Goal: Task Accomplishment & Management: Use online tool/utility

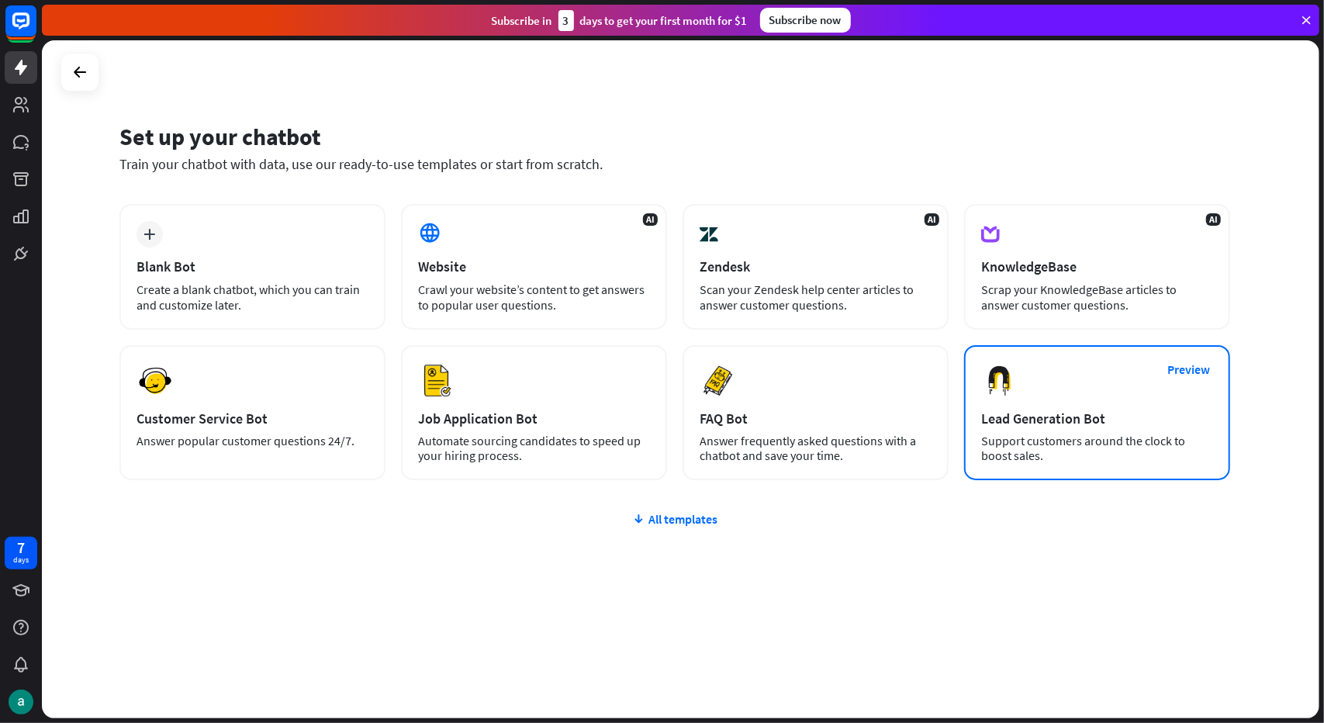
click at [1052, 405] on div "Preview Lead Generation Bot Support customers around the clock to boost sales." at bounding box center [1097, 412] width 266 height 135
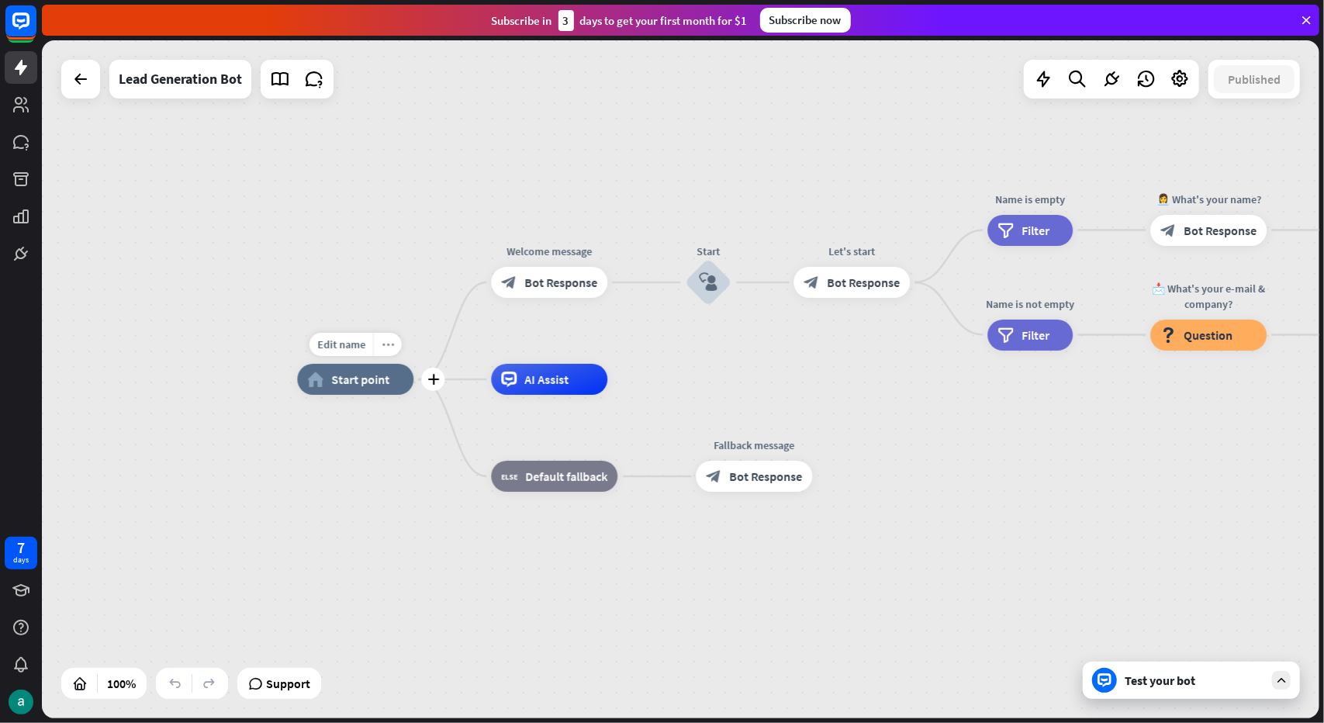
click at [393, 345] on div "more_horiz" at bounding box center [387, 344] width 29 height 23
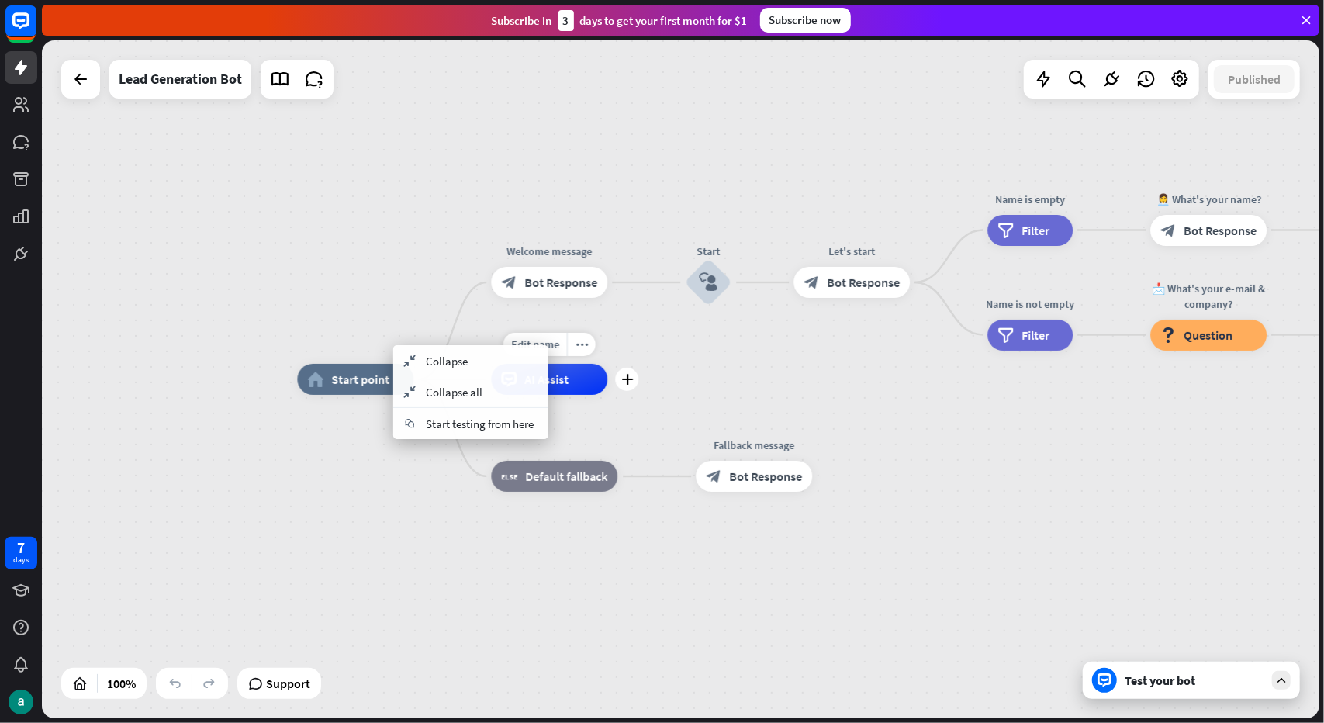
drag, startPoint x: 625, startPoint y: 404, endPoint x: 630, endPoint y: 442, distance: 38.3
click at [607, 395] on div "Edit name more_horiz plus AI Assist" at bounding box center [549, 379] width 116 height 31
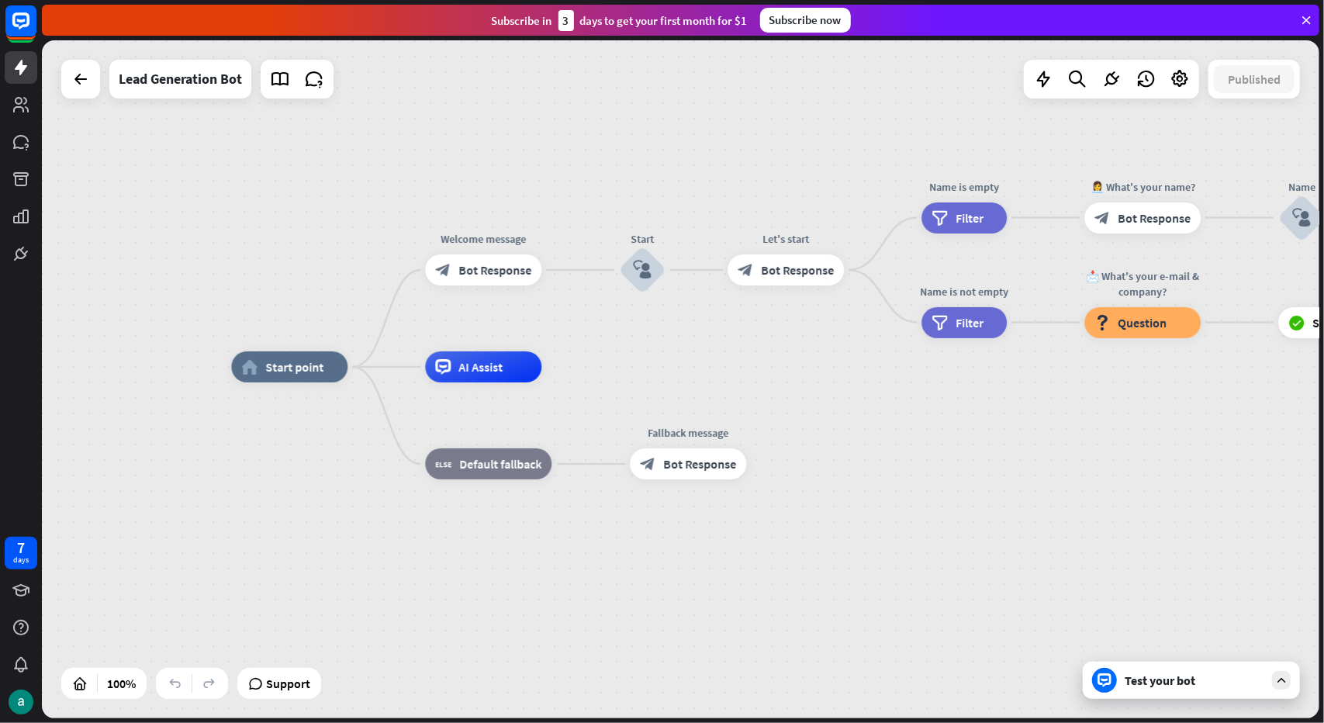
drag, startPoint x: 724, startPoint y: 427, endPoint x: 653, endPoint y: 377, distance: 86.8
click at [653, 377] on div "home_2 Start point Welcome message block_bot_response Bot Response Start block_…" at bounding box center [870, 706] width 1278 height 678
click at [468, 271] on span "Bot Response" at bounding box center [494, 270] width 73 height 16
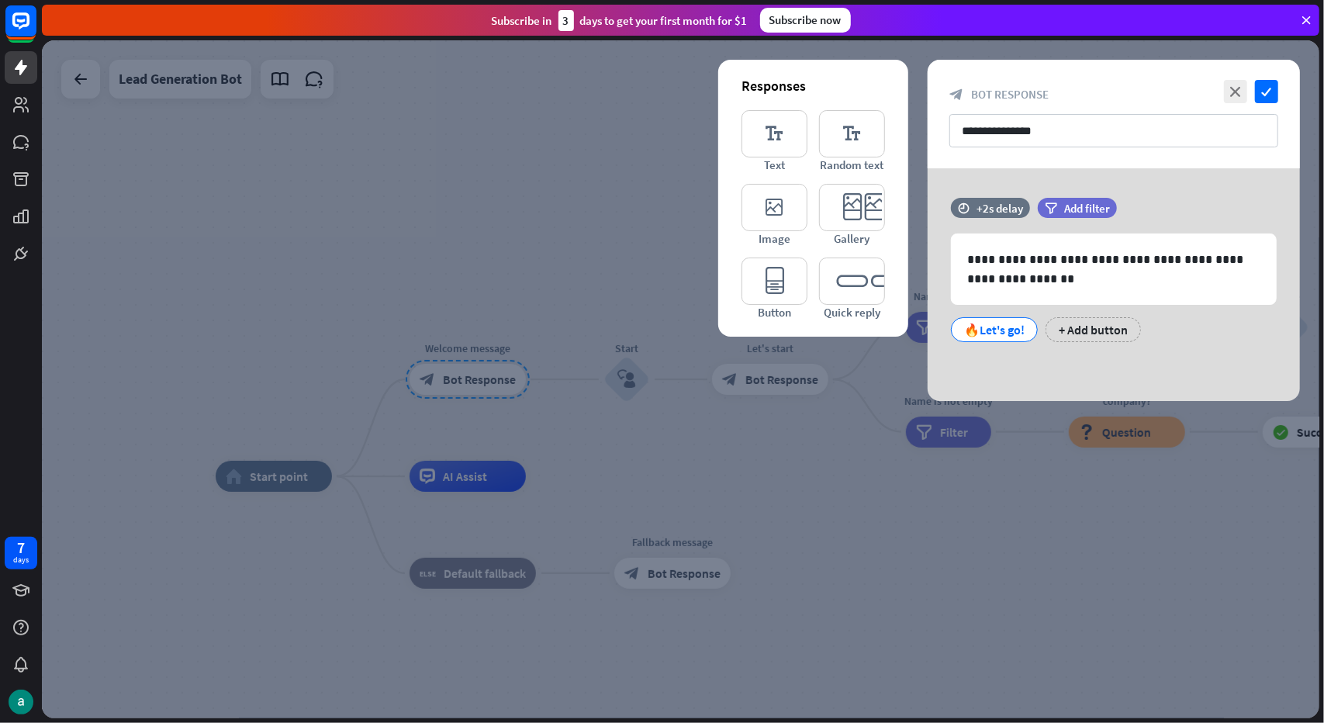
click at [529, 229] on div at bounding box center [681, 379] width 1278 height 678
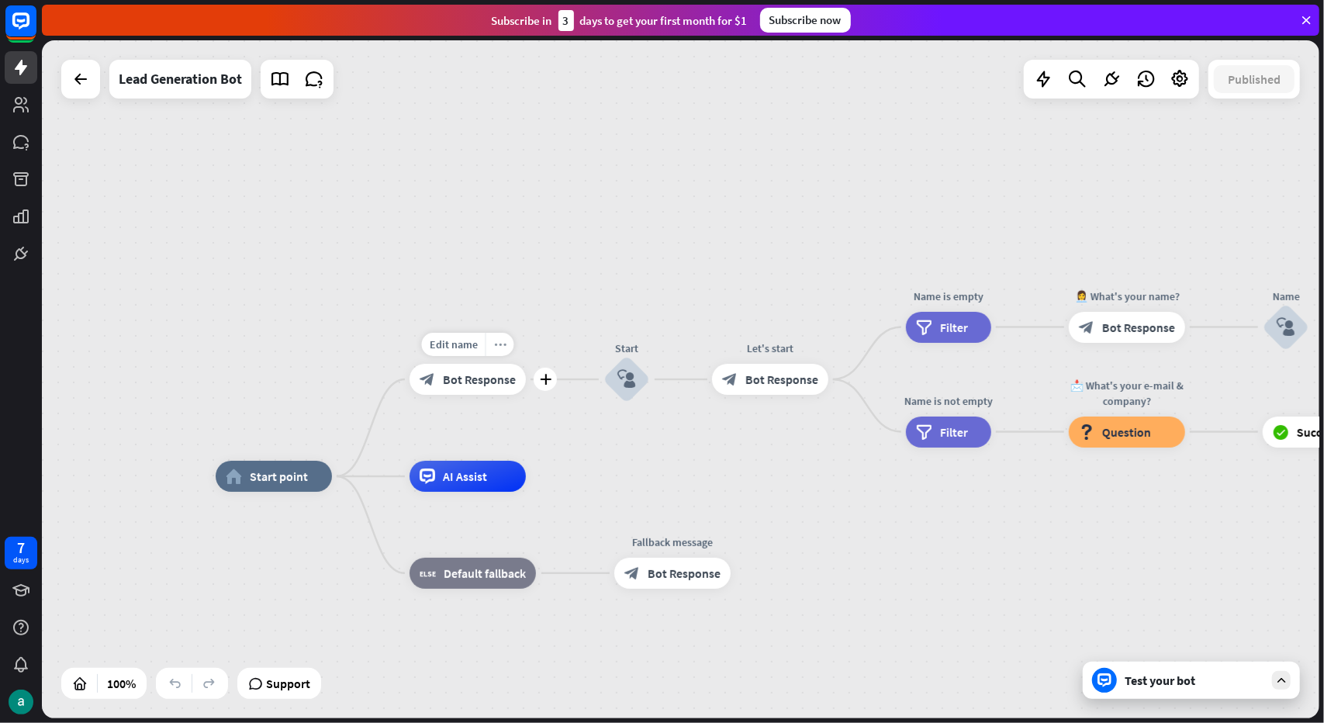
click at [503, 351] on div "more_horiz" at bounding box center [500, 344] width 29 height 23
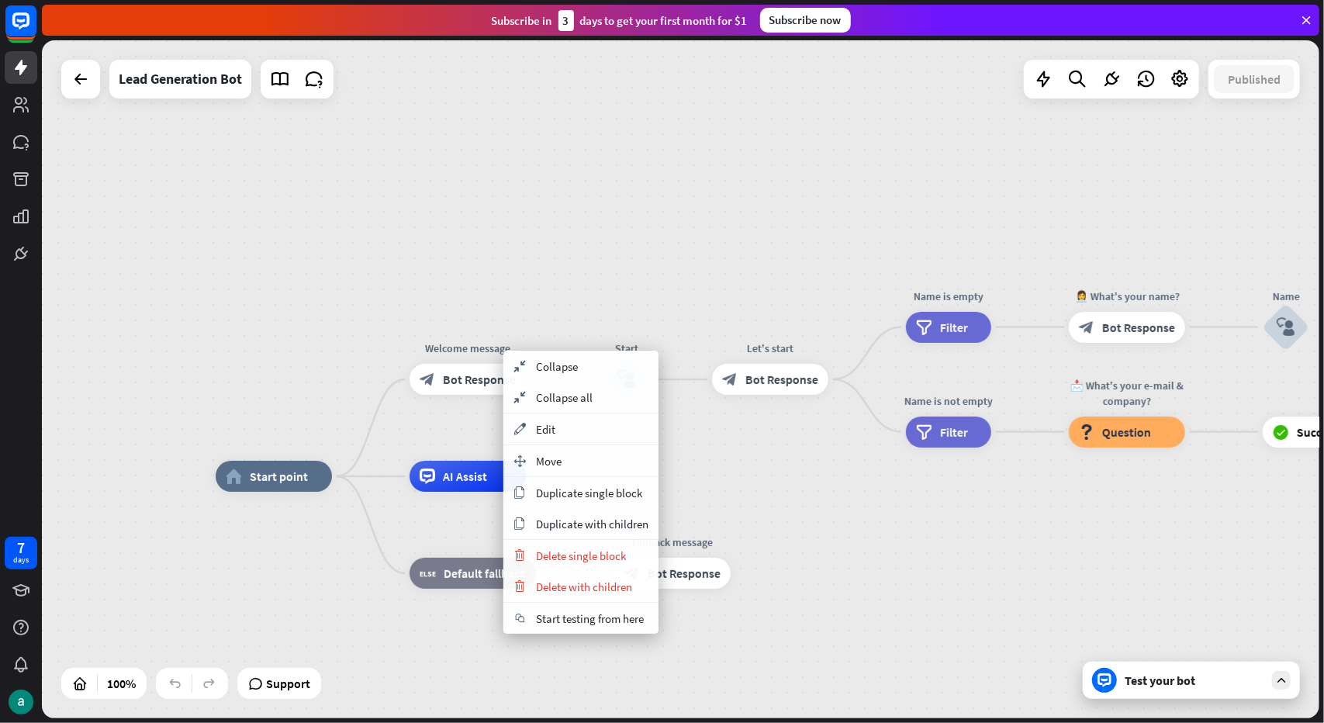
click at [606, 266] on div "home_2 Start point Welcome message block_bot_response Bot Response Start block_…" at bounding box center [681, 379] width 1278 height 678
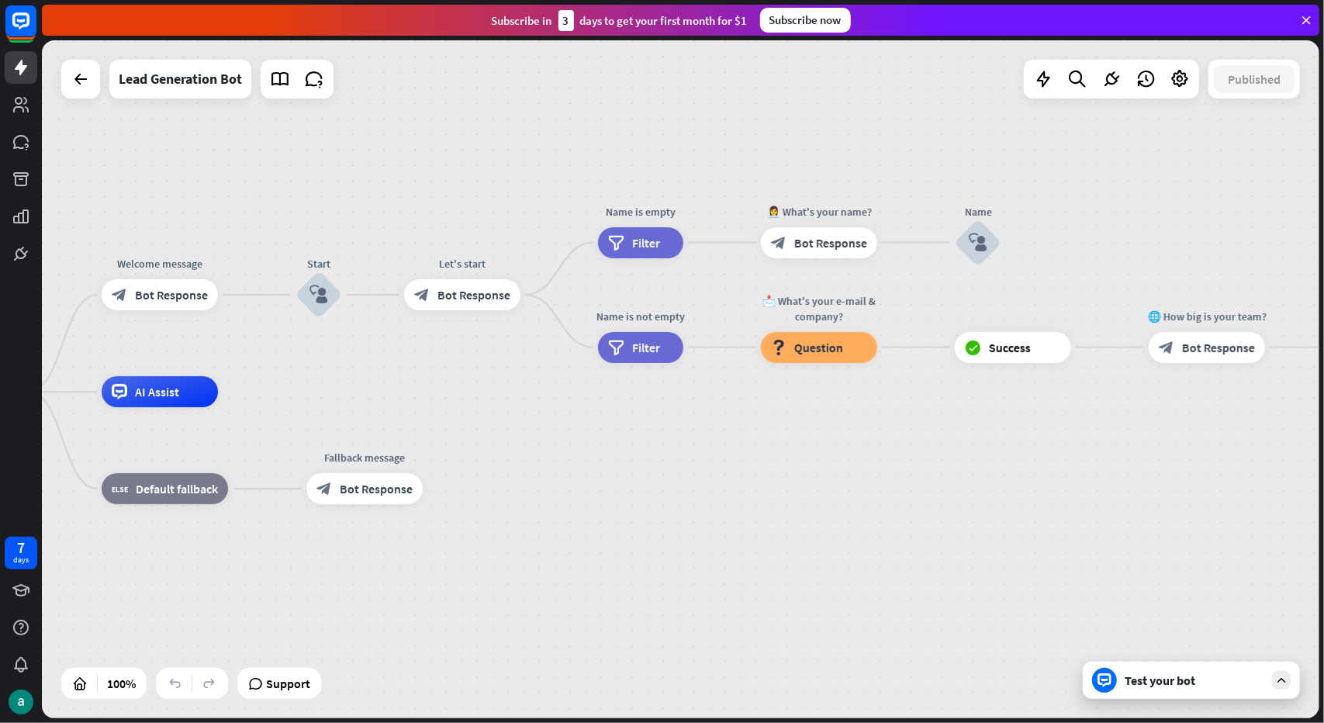
drag, startPoint x: 905, startPoint y: 527, endPoint x: 555, endPoint y: 420, distance: 365.1
click at [555, 420] on div "home_2 Start point Welcome message block_bot_response Bot Response Start block_…" at bounding box center [547, 731] width 1278 height 678
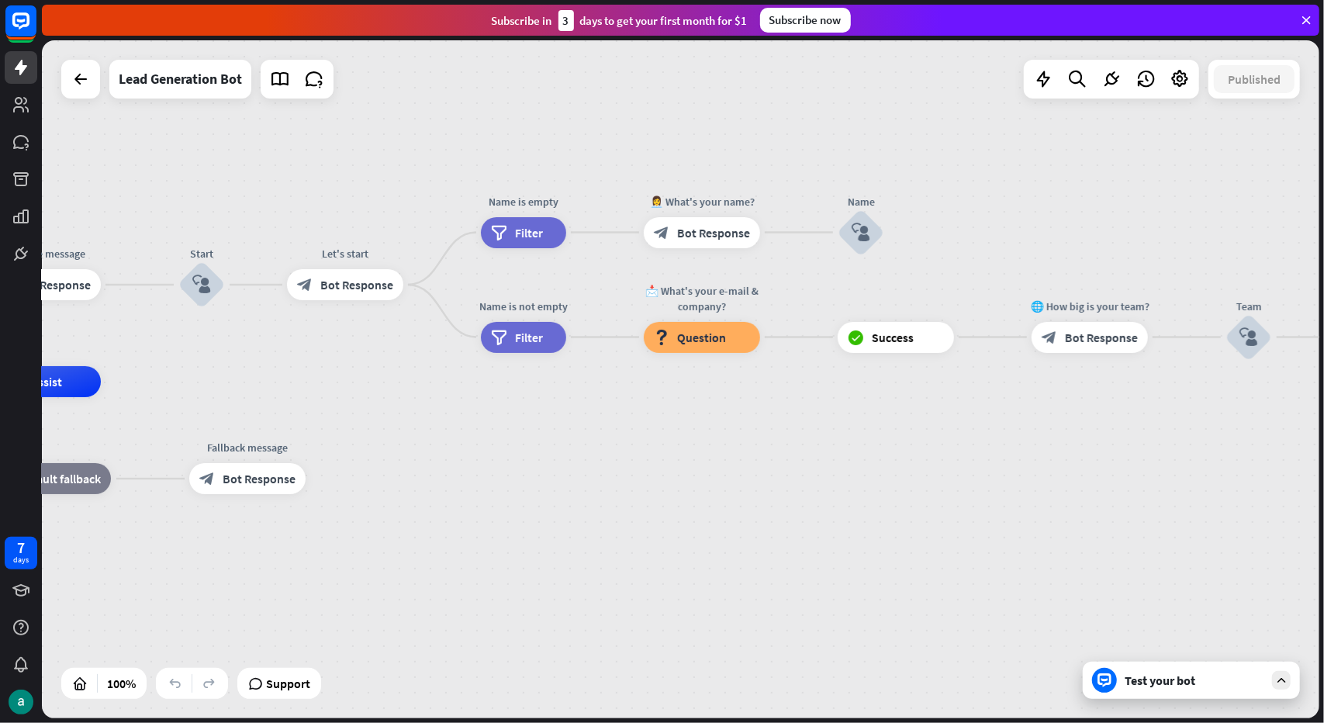
drag, startPoint x: 847, startPoint y: 451, endPoint x: 472, endPoint y: 466, distance: 375.8
click at [472, 466] on div "home_2 Start point Welcome message block_bot_response Bot Response Start block_…" at bounding box center [430, 721] width 1278 height 678
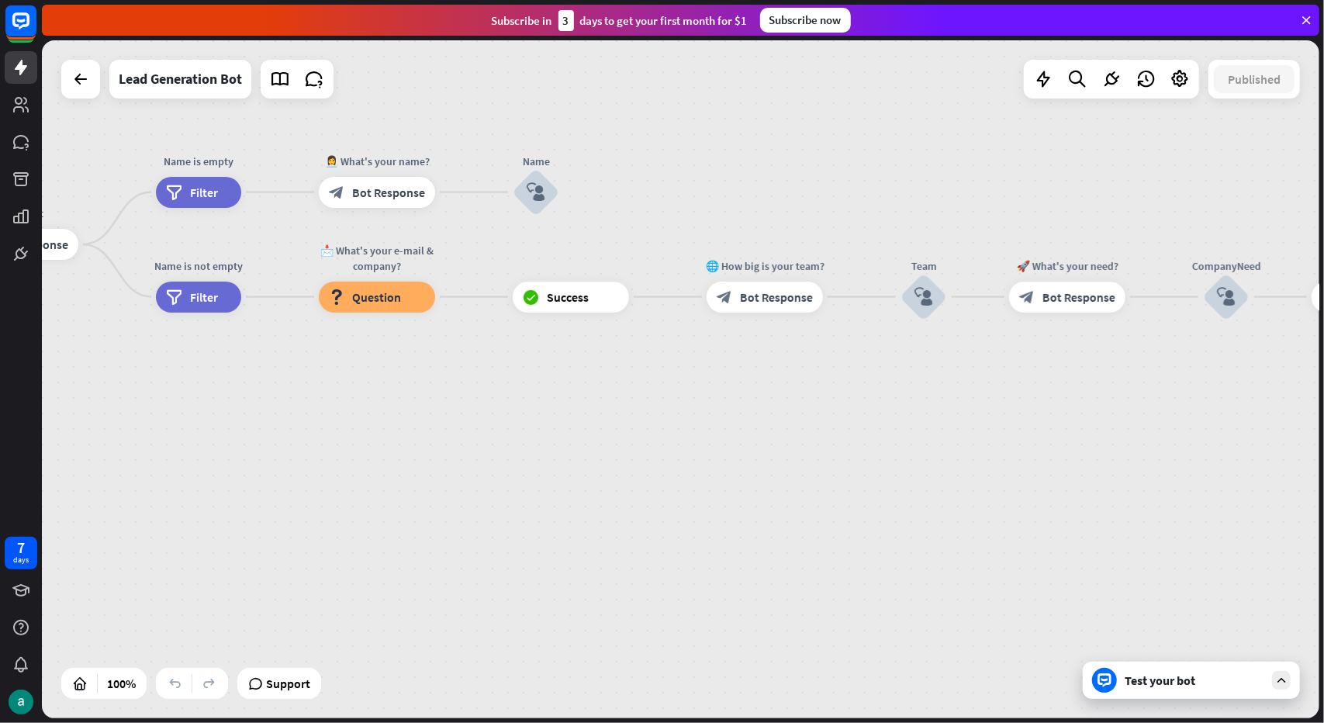
drag, startPoint x: 863, startPoint y: 468, endPoint x: 845, endPoint y: 427, distance: 45.1
click at [845, 427] on div "home_2 Start point Welcome message block_bot_response Bot Response Start block_…" at bounding box center [681, 379] width 1278 height 678
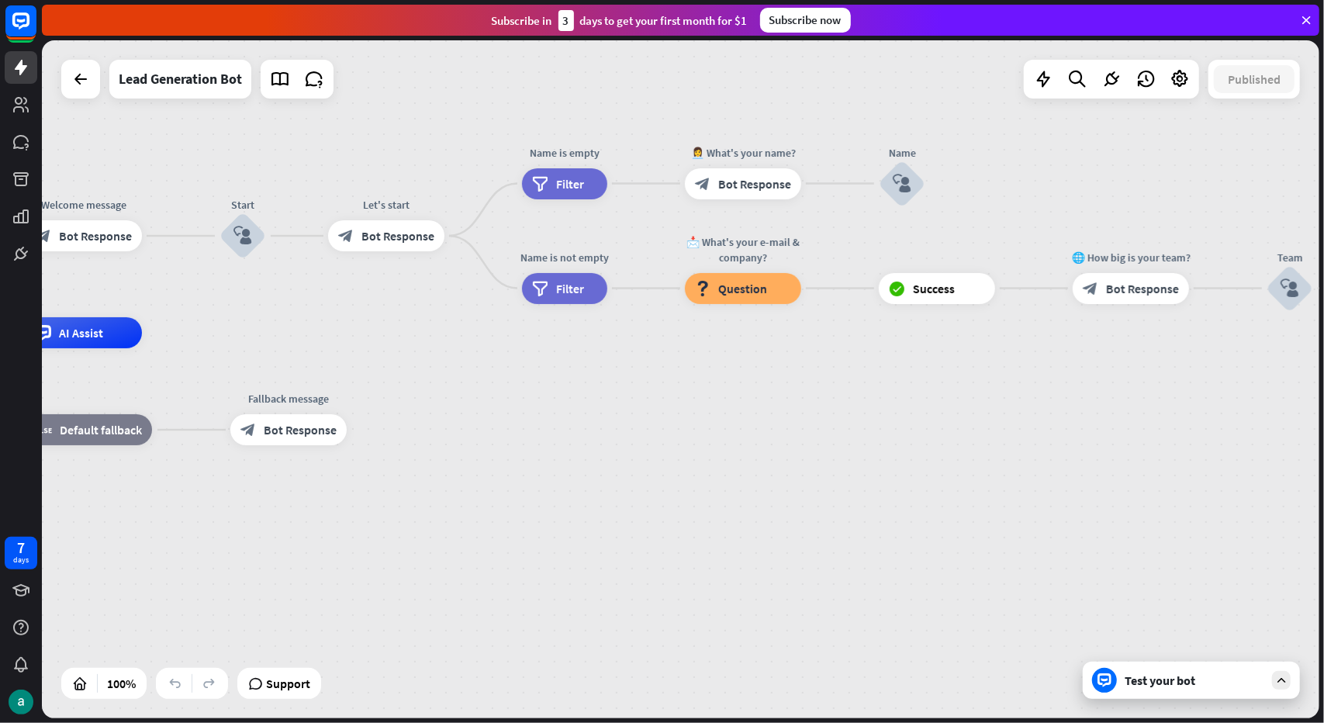
drag, startPoint x: 631, startPoint y: 405, endPoint x: 825, endPoint y: 437, distance: 196.5
click at [825, 437] on div "home_2 Start point Welcome message block_bot_response Bot Response Start block_…" at bounding box center [471, 672] width 1278 height 678
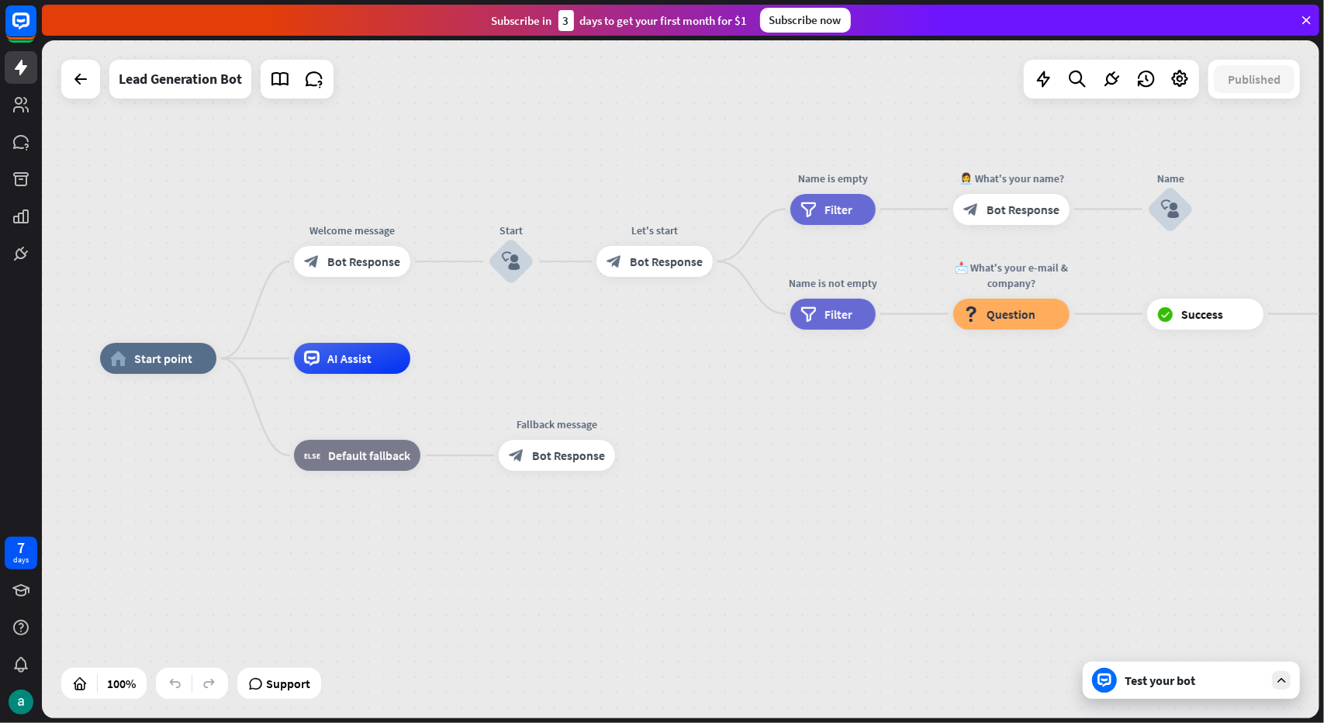
drag, startPoint x: 615, startPoint y: 442, endPoint x: 797, endPoint y: 446, distance: 181.6
click at [797, 446] on div "home_2 Start point Welcome message block_bot_response Bot Response Start block_…" at bounding box center [739, 697] width 1278 height 678
